Goal: Task Accomplishment & Management: Complete application form

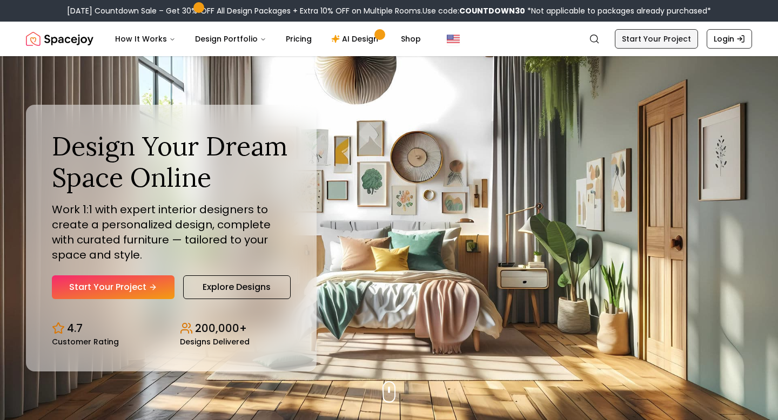
click at [647, 38] on link "Start Your Project" at bounding box center [656, 38] width 83 height 19
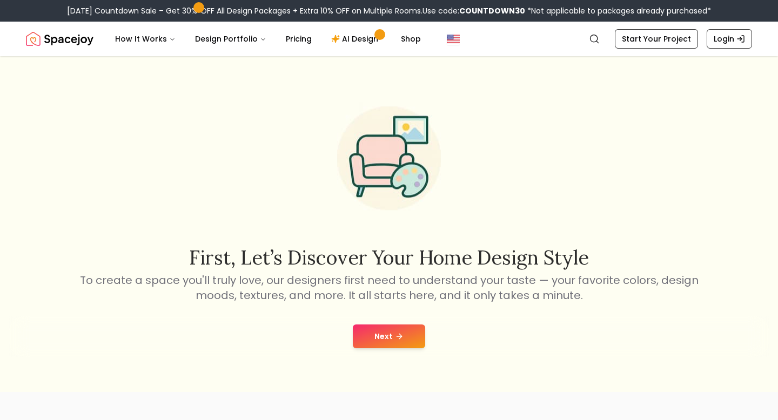
click at [402, 334] on icon at bounding box center [399, 336] width 9 height 9
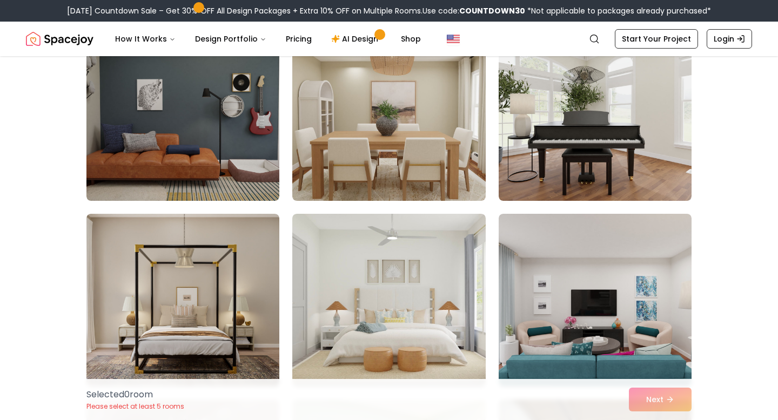
scroll to position [3094, 0]
